Goal: Task Accomplishment & Management: Use online tool/utility

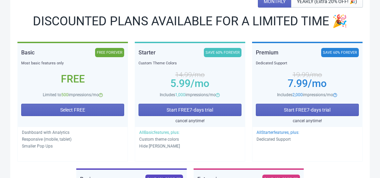
scroll to position [112, 0]
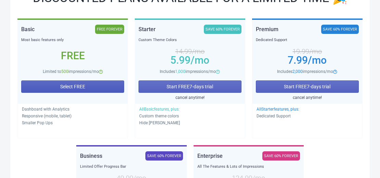
click at [99, 86] on button "Select FREE" at bounding box center [72, 86] width 103 height 12
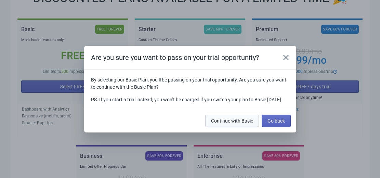
click at [249, 123] on span "Continue with Basic" at bounding box center [232, 120] width 42 height 5
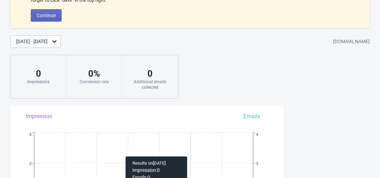
scroll to position [0, 0]
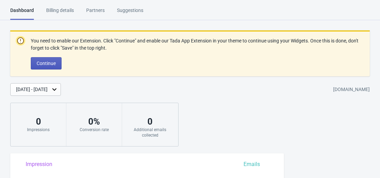
click at [51, 63] on span "Continue" at bounding box center [46, 63] width 19 height 5
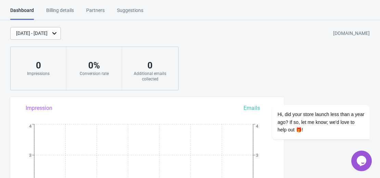
click at [142, 53] on div "0 Additional emails collected" at bounding box center [150, 68] width 56 height 43
click at [66, 9] on div "Billing details" at bounding box center [60, 13] width 28 height 12
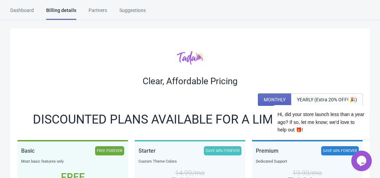
click at [29, 13] on div "Dashboard" at bounding box center [22, 13] width 24 height 12
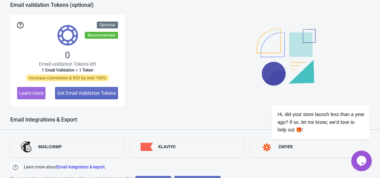
scroll to position [547, 0]
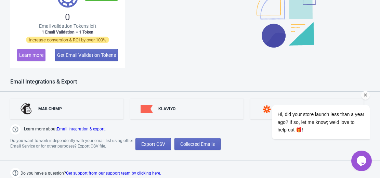
drag, startPoint x: 362, startPoint y: 93, endPoint x: 508, endPoint y: 145, distance: 155.0
click at [362, 93] on div "Chat attention grabber" at bounding box center [365, 95] width 9 height 9
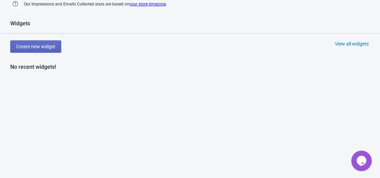
scroll to position [279, 0]
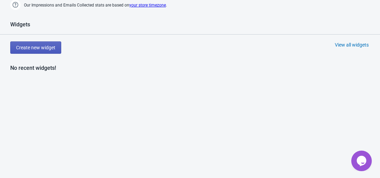
click at [54, 51] on button "Create new widget" at bounding box center [35, 47] width 51 height 12
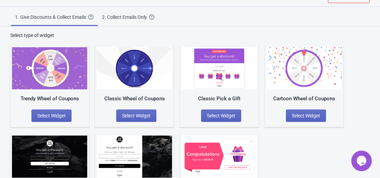
scroll to position [56, 0]
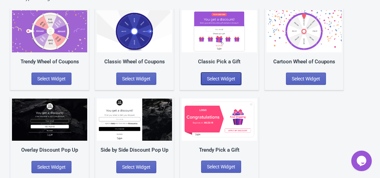
click at [226, 77] on span "Select Widget" at bounding box center [221, 78] width 28 height 5
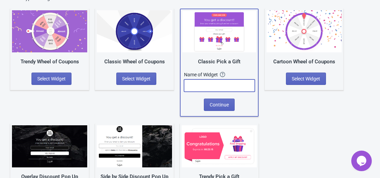
click at [217, 85] on input "text" at bounding box center [219, 85] width 71 height 12
type input "REgalo post"
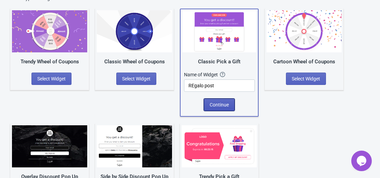
click at [222, 105] on span "Continue" at bounding box center [219, 104] width 19 height 5
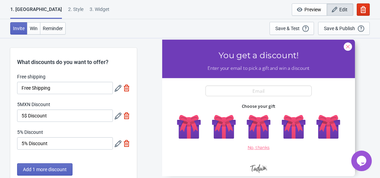
click at [90, 13] on div "3. Widget" at bounding box center [100, 12] width 20 height 12
select select "once"
select select "1"
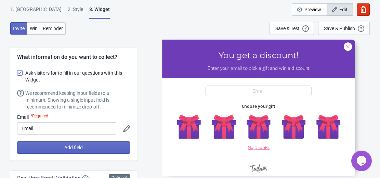
click at [17, 76] on label "Ask visitors for to fill in our questions with this Widget" at bounding box center [73, 76] width 113 height 16
click at [17, 76] on input "Ask visitors for to fill in our questions with this Widget" at bounding box center [17, 76] width 0 height 12
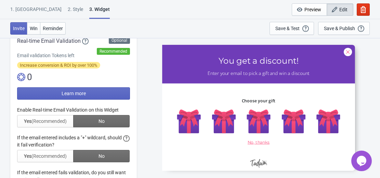
scroll to position [84, 0]
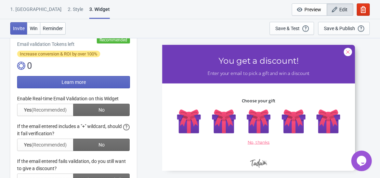
click at [67, 108] on div at bounding box center [73, 140] width 113 height 91
click at [38, 108] on div at bounding box center [73, 140] width 113 height 91
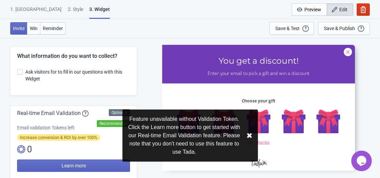
scroll to position [0, 0]
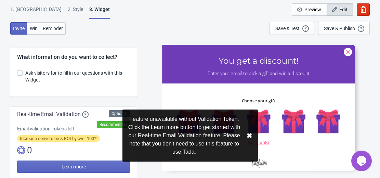
click at [23, 74] on label "Ask visitors for to fill in our questions with this Widget" at bounding box center [73, 76] width 113 height 16
click at [17, 74] on input "Ask visitors for to fill in our questions with this Widget" at bounding box center [17, 76] width 0 height 12
checkbox input "true"
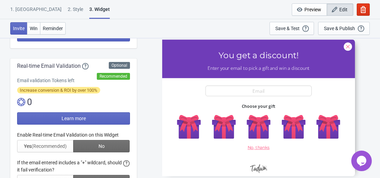
scroll to position [115, 0]
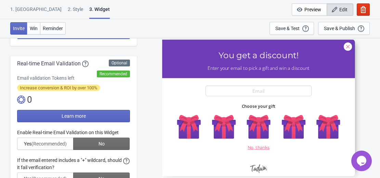
click at [49, 142] on div at bounding box center [73, 174] width 113 height 91
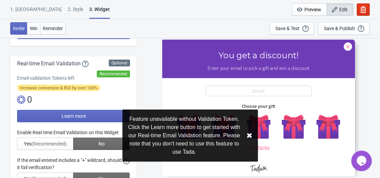
click at [49, 142] on div at bounding box center [73, 174] width 113 height 91
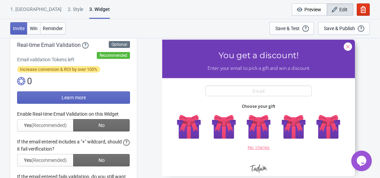
scroll to position [165, 0]
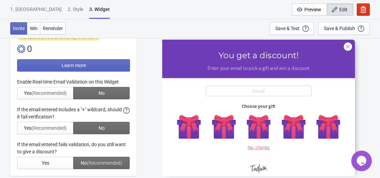
click at [93, 96] on div at bounding box center [73, 123] width 113 height 91
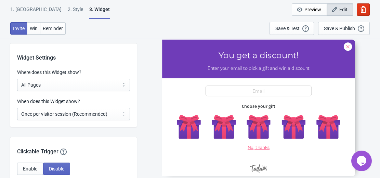
scroll to position [520, 0]
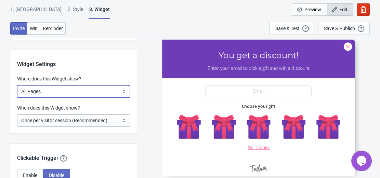
click at [93, 96] on select "All Pages All Product Pages All Blog Pages All Static Pages Specific Product(s)…" at bounding box center [73, 91] width 113 height 12
select select "specificPages"
click at [17, 85] on select "All Pages All Product Pages All Blog Pages All Static Pages Specific Product(s)…" at bounding box center [73, 91] width 113 height 12
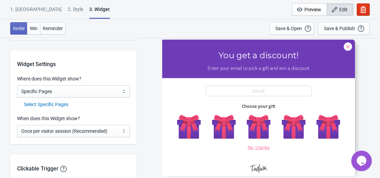
click at [61, 104] on div "Select Specific Pages" at bounding box center [77, 104] width 106 height 7
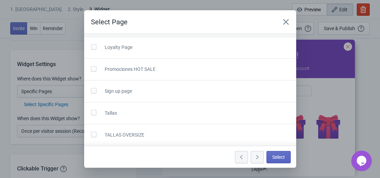
scroll to position [0, 0]
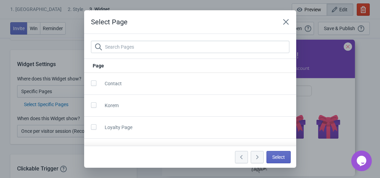
click at [256, 160] on div at bounding box center [257, 157] width 13 height 12
drag, startPoint x: 251, startPoint y: 151, endPoint x: 241, endPoint y: 155, distance: 10.7
click at [241, 155] on div "Select" at bounding box center [261, 155] width 58 height 15
click at [241, 155] on div at bounding box center [241, 157] width 13 height 12
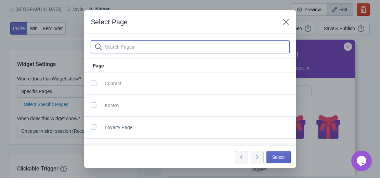
click at [164, 44] on input "text" at bounding box center [197, 47] width 185 height 12
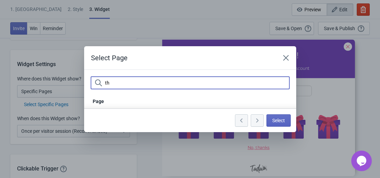
type input "t"
type input "[PERSON_NAME]"
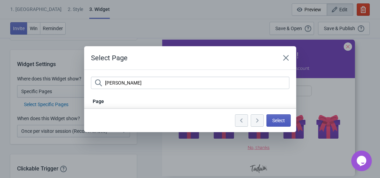
click at [271, 120] on button "Select" at bounding box center [278, 120] width 24 height 12
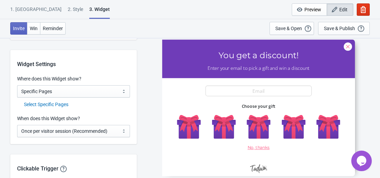
click at [50, 103] on div "Select Specific Pages" at bounding box center [77, 104] width 106 height 7
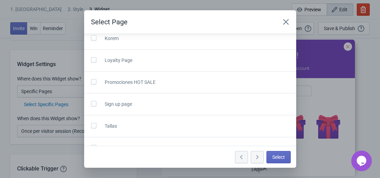
scroll to position [80, 0]
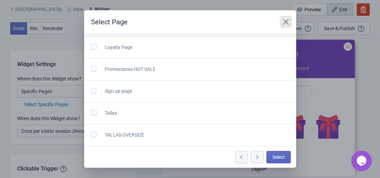
click at [287, 21] on icon "Close" at bounding box center [285, 21] width 5 height 5
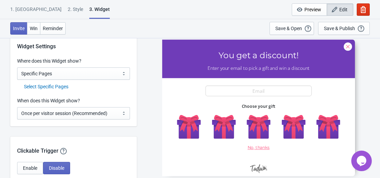
scroll to position [567, 0]
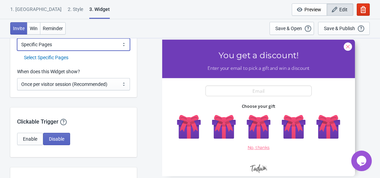
click at [76, 45] on select "All Pages All Product Pages All Blog Pages All Static Pages Specific Product(s)…" at bounding box center [73, 44] width 113 height 12
select select "specificURL"
click at [17, 38] on select "All Pages All Product Pages All Blog Pages All Static Pages Specific Product(s)…" at bounding box center [73, 44] width 113 height 12
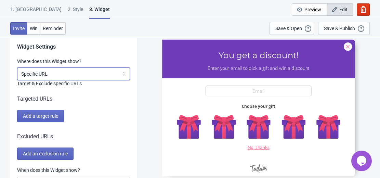
scroll to position [542, 0]
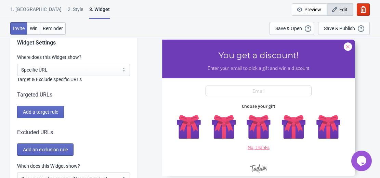
click at [54, 114] on span "Add a target rule" at bounding box center [40, 111] width 35 height 5
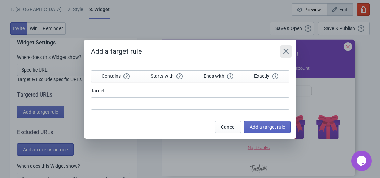
click at [284, 46] on button "Close" at bounding box center [286, 51] width 12 height 12
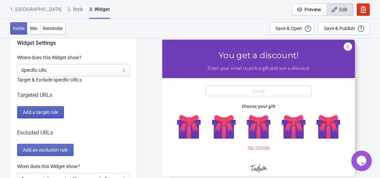
scroll to position [541, 0]
click at [44, 108] on button "Add a target rule" at bounding box center [40, 112] width 47 height 12
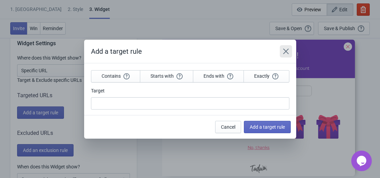
click at [289, 46] on button "Close" at bounding box center [286, 51] width 12 height 12
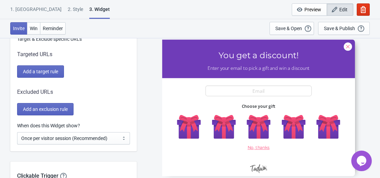
scroll to position [583, 0]
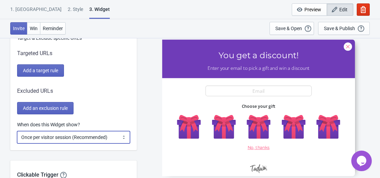
click at [114, 137] on select "Every new visit of page Once every period of time Once per visitor session (Rec…" at bounding box center [73, 137] width 113 height 12
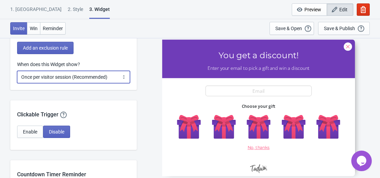
scroll to position [644, 0]
click at [108, 71] on select "Every new visit of page Once every period of time Once per visitor session (Rec…" at bounding box center [73, 76] width 113 height 12
click at [17, 70] on select "Every new visit of page Once every period of time Once per visitor session (Rec…" at bounding box center [73, 76] width 113 height 12
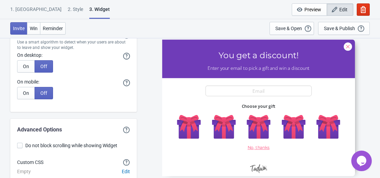
scroll to position [1866, 0]
